Goal: Task Accomplishment & Management: Use online tool/utility

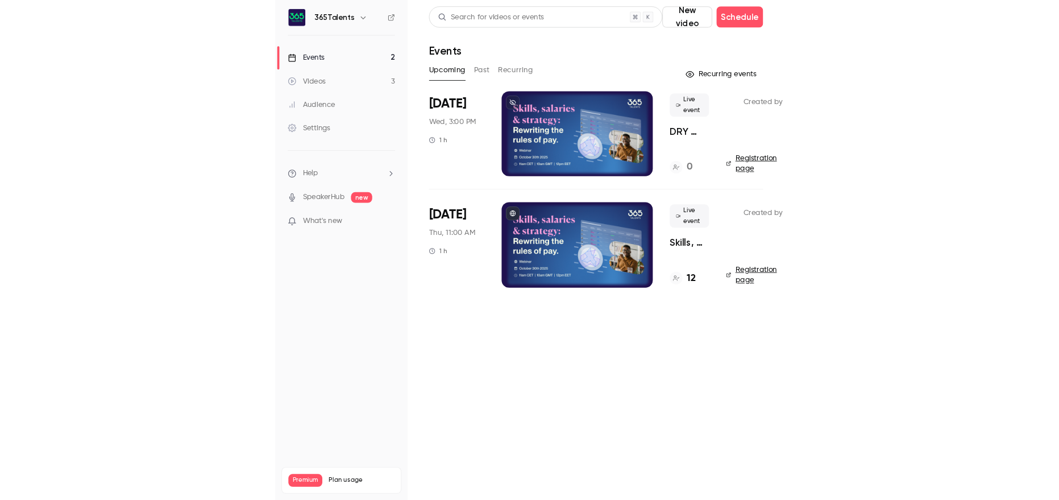
scroll to position [0, 27]
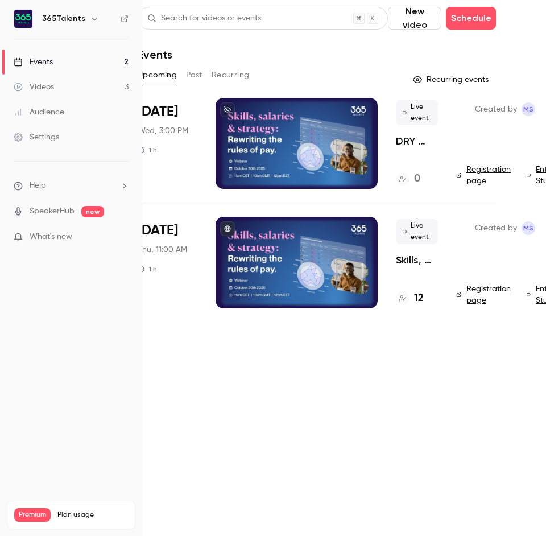
click at [485, 287] on link "Registration page" at bounding box center [484, 294] width 57 height 23
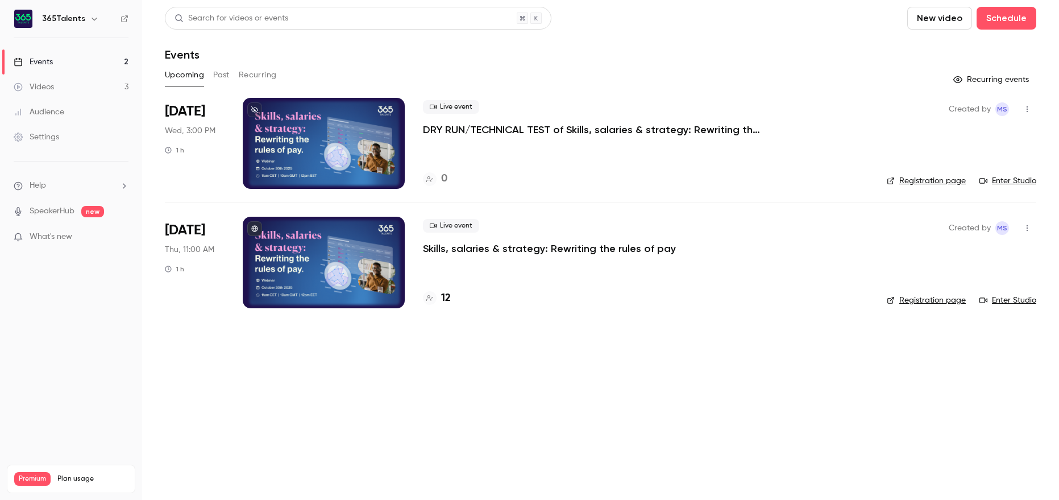
scroll to position [0, 0]
click at [545, 251] on p "Skills, salaries & strategy: Rewriting the rules of pay" at bounding box center [549, 249] width 253 height 14
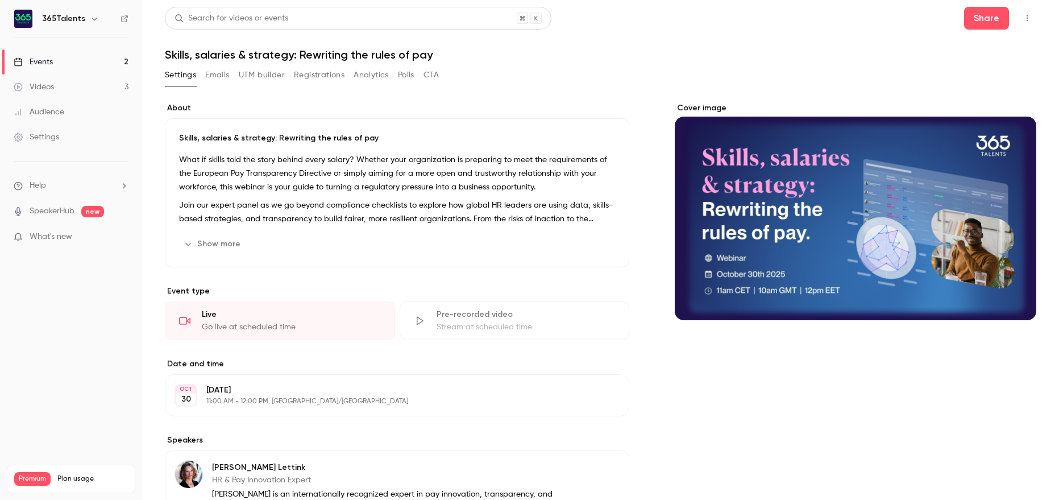
click at [264, 75] on button "UTM builder" at bounding box center [262, 75] width 46 height 18
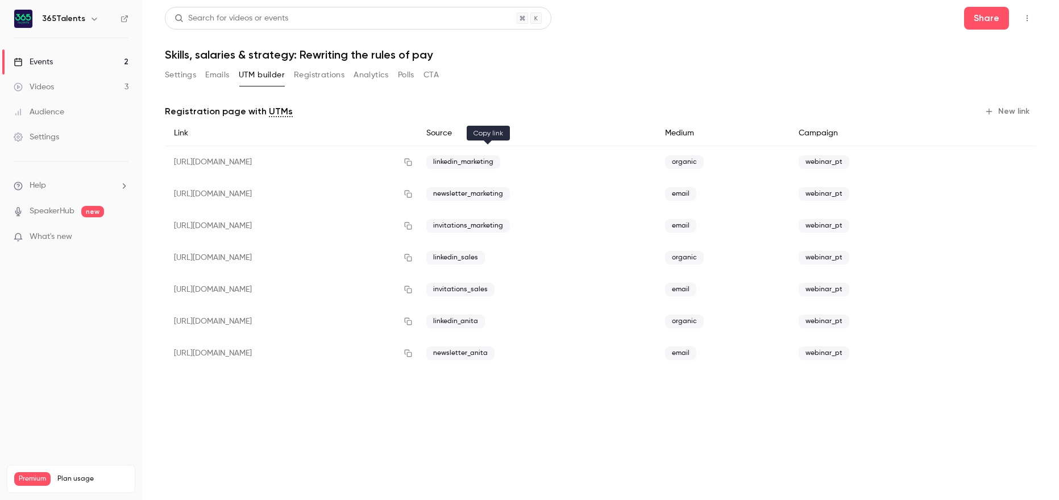
click at [413, 160] on icon "button" at bounding box center [408, 162] width 9 height 8
click at [413, 163] on icon "button" at bounding box center [408, 162] width 9 height 8
click at [412, 159] on icon "button" at bounding box center [407, 162] width 7 height 7
click at [413, 162] on icon "button" at bounding box center [408, 162] width 9 height 8
click at [182, 77] on button "Settings" at bounding box center [180, 75] width 31 height 18
